Goal: Information Seeking & Learning: Understand process/instructions

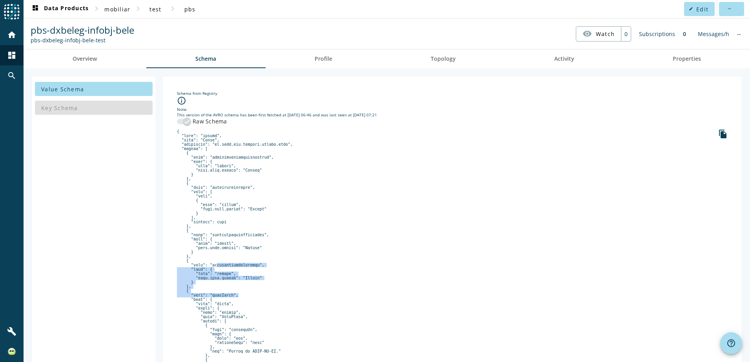
drag, startPoint x: 0, startPoint y: 0, endPoint x: 246, endPoint y: 216, distance: 327.2
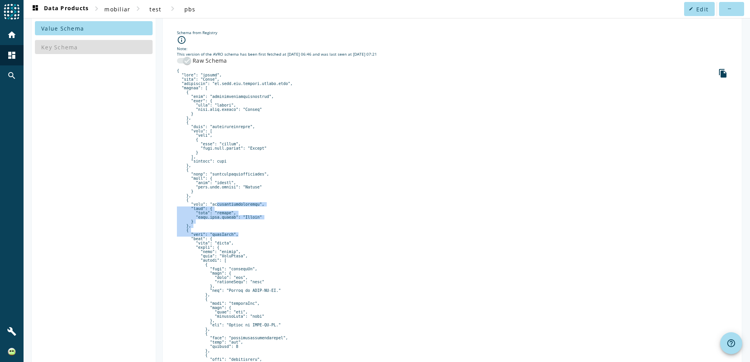
drag, startPoint x: 246, startPoint y: 216, endPoint x: 315, endPoint y: 258, distance: 81.3
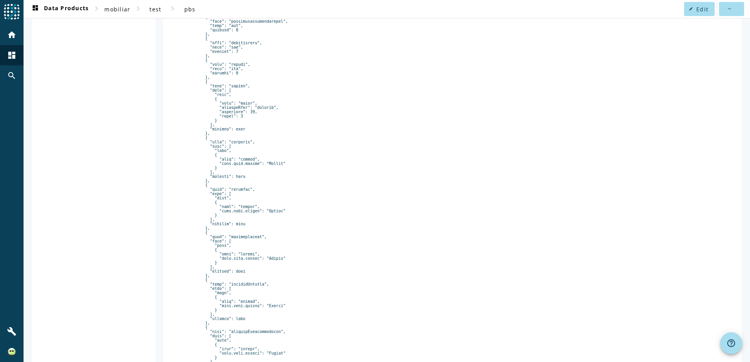
click at [349, 250] on pre at bounding box center [452, 75] width 551 height 647
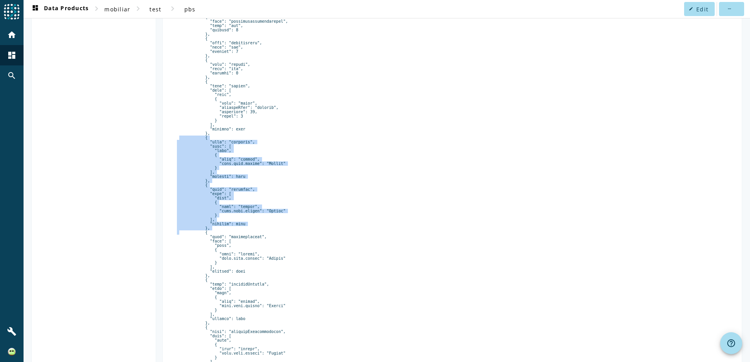
drag, startPoint x: 219, startPoint y: 270, endPoint x: 248, endPoint y: 172, distance: 101.5
click at [248, 172] on pre at bounding box center [452, 75] width 551 height 647
drag, startPoint x: 248, startPoint y: 172, endPoint x: 322, endPoint y: 228, distance: 93.0
click at [322, 228] on pre at bounding box center [452, 75] width 551 height 647
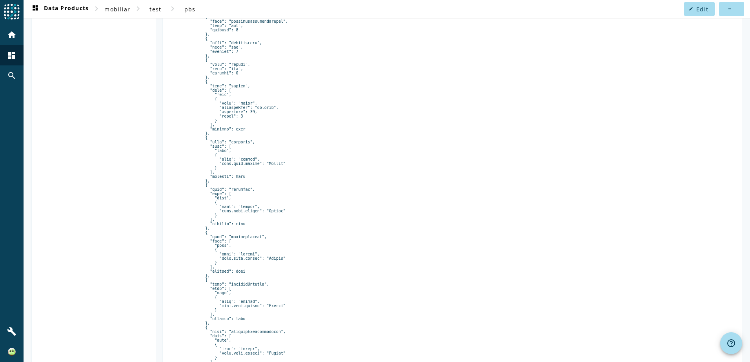
click at [243, 200] on pre at bounding box center [452, 75] width 551 height 647
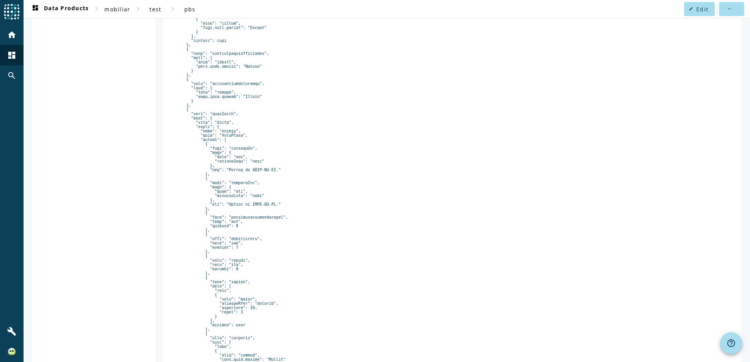
scroll to position [180, 0]
click at [223, 132] on pre at bounding box center [452, 273] width 551 height 647
copy pre "beleDaten"
